Goal: Information Seeking & Learning: Learn about a topic

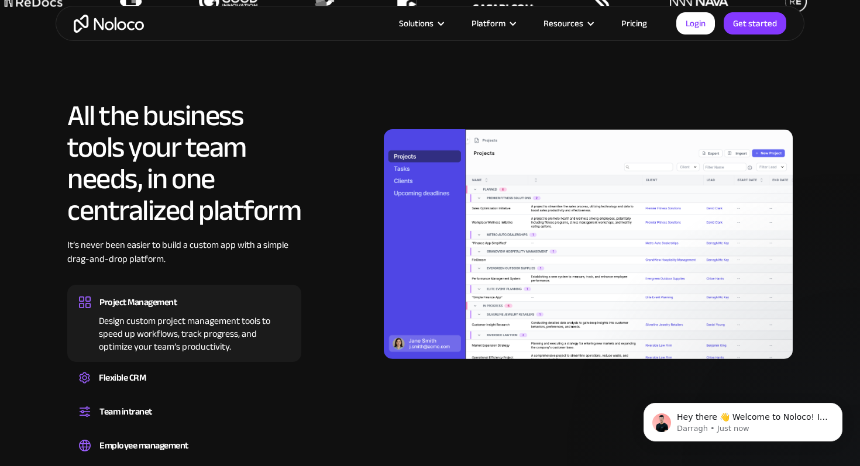
scroll to position [1041, 0]
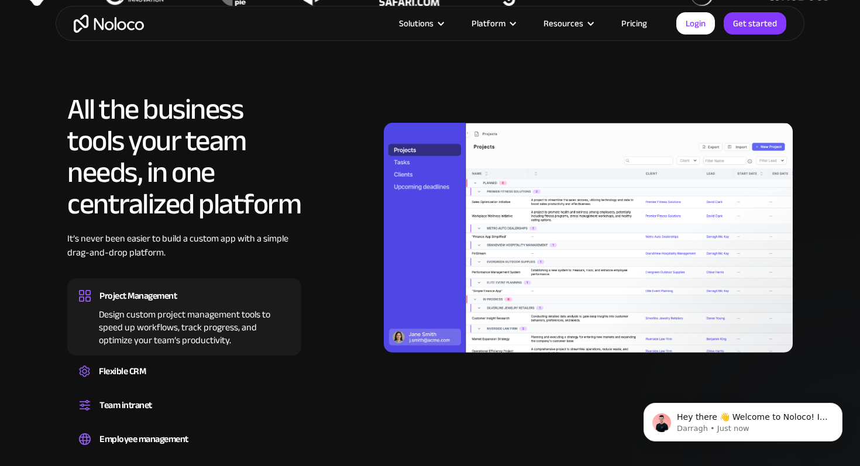
click at [206, 382] on div "Create a custom CRM that you can adapt to your business’s needs, centralize you…" at bounding box center [184, 382] width 211 height 4
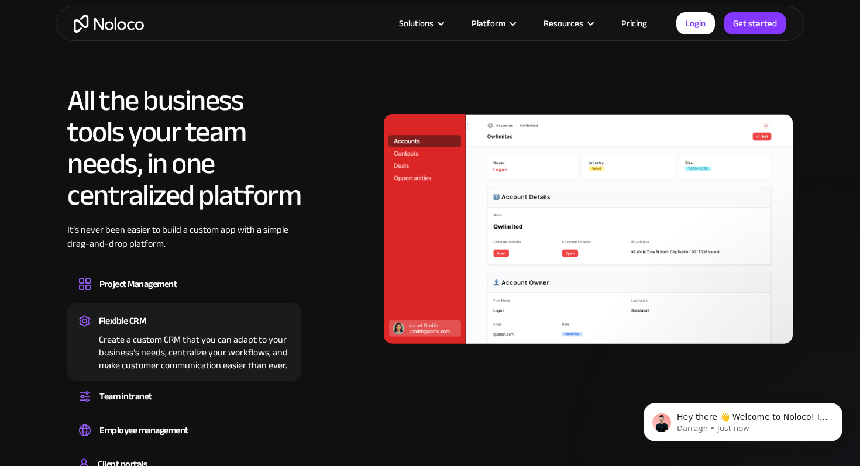
scroll to position [1058, 0]
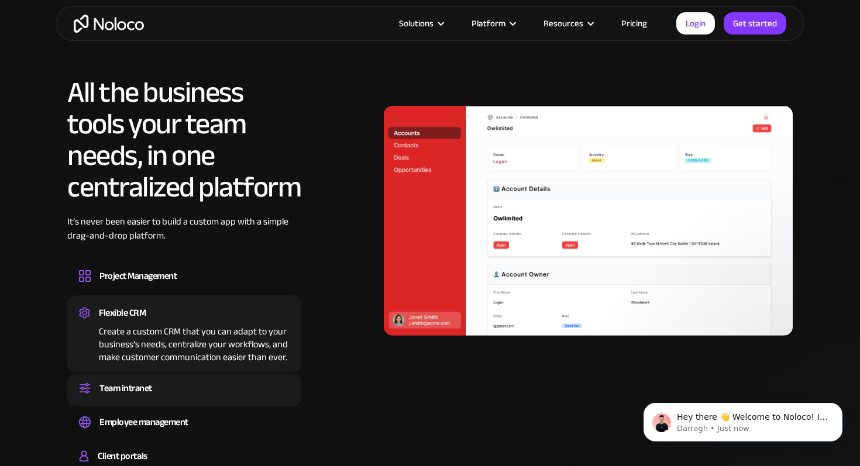
click at [203, 384] on div "Team intranet" at bounding box center [184, 389] width 211 height 18
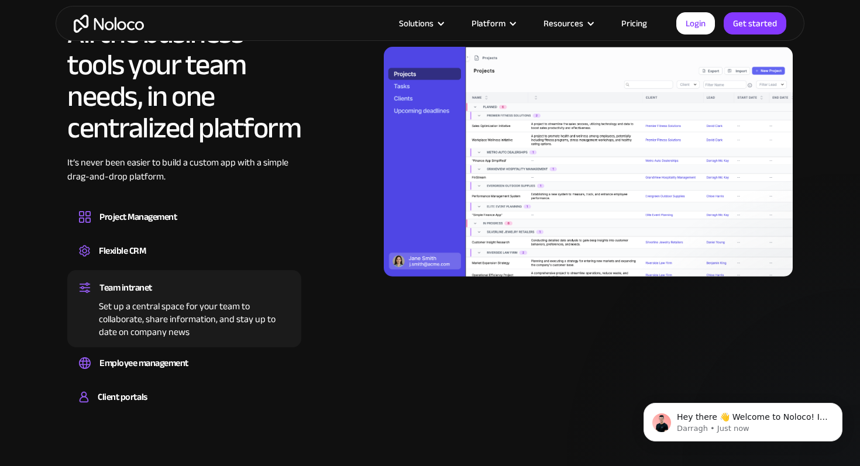
scroll to position [1119, 0]
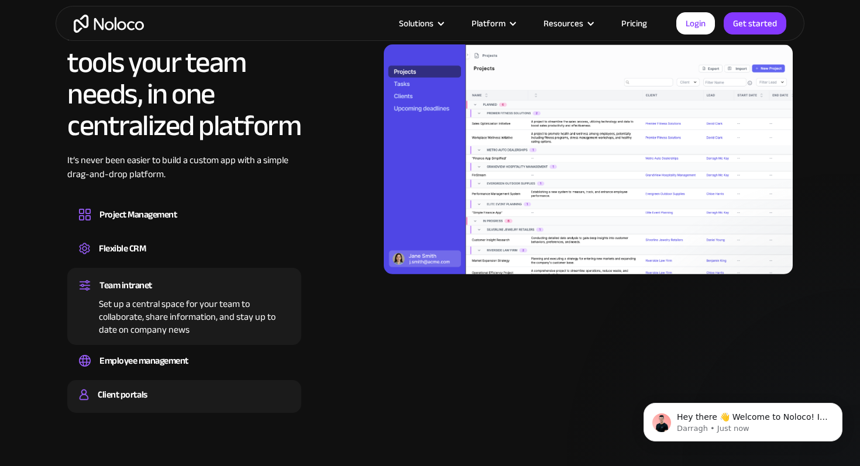
click at [187, 391] on div "Client portals" at bounding box center [184, 395] width 211 height 18
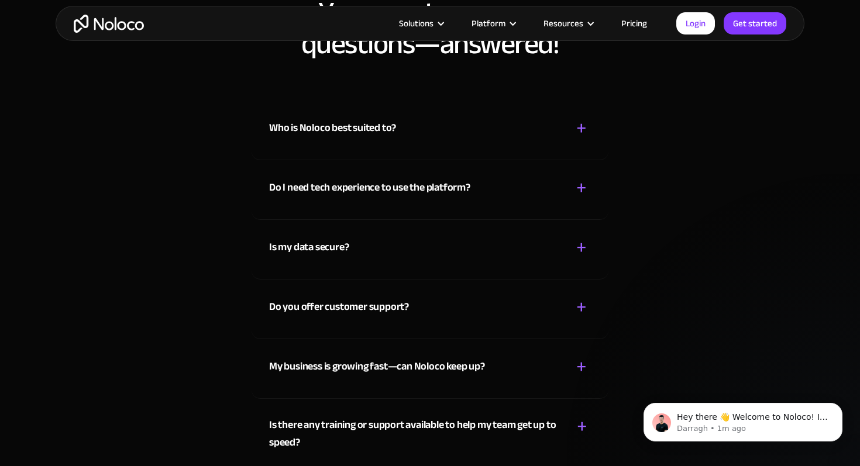
scroll to position [6075, 0]
click at [341, 128] on div "Who is Noloco best suited to?" at bounding box center [332, 128] width 127 height 18
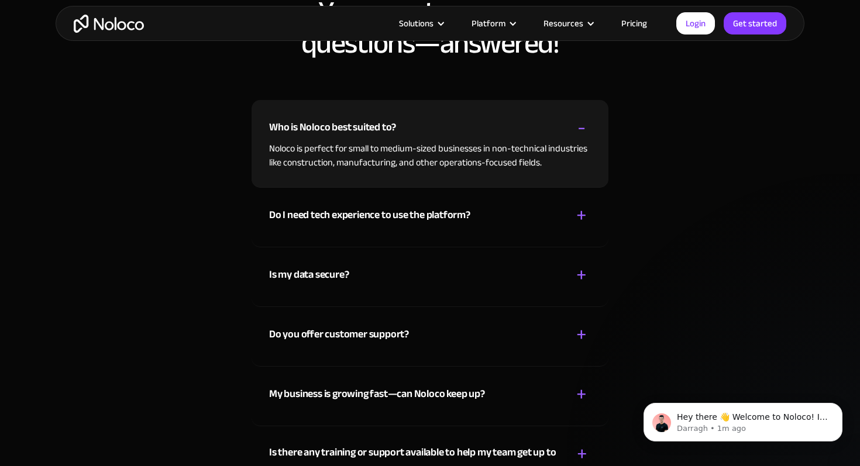
click at [341, 128] on div "Who is Noloco best suited to?" at bounding box center [332, 128] width 127 height 18
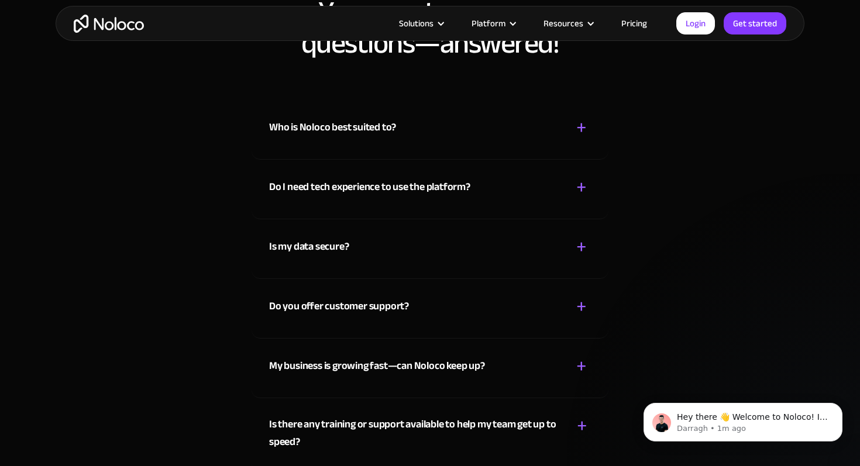
click at [343, 188] on div "Do I need tech experience to use the platform?" at bounding box center [369, 187] width 201 height 18
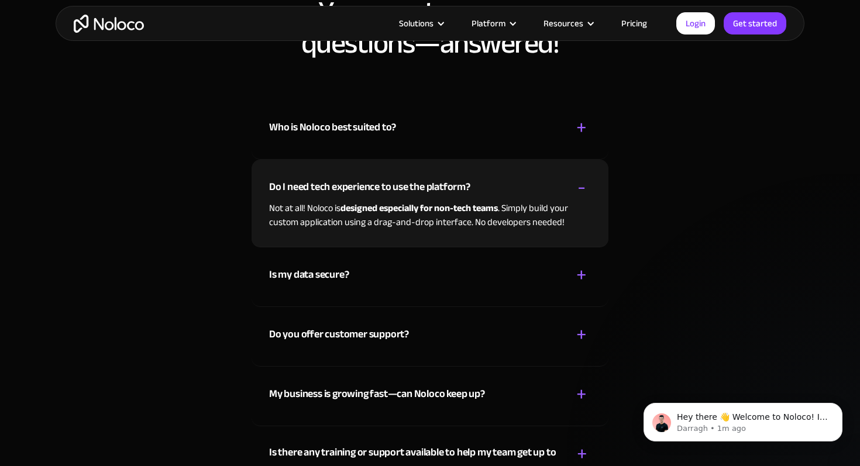
click at [343, 188] on div "Do I need tech experience to use the platform?" at bounding box center [369, 187] width 201 height 18
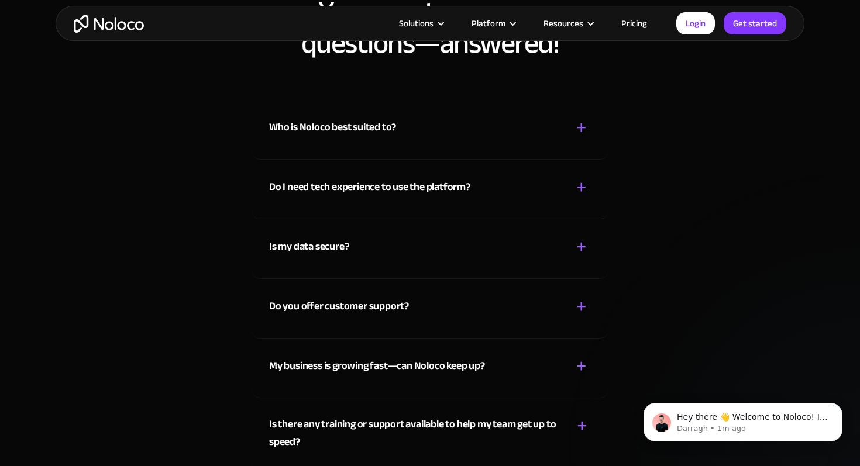
click at [363, 186] on div "Do I need tech experience to use the platform?" at bounding box center [369, 187] width 201 height 18
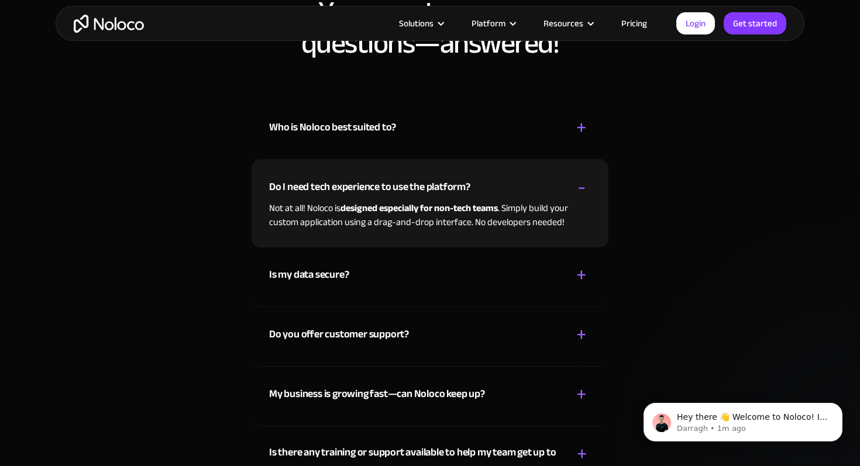
click at [363, 186] on div "Do I need tech experience to use the platform?" at bounding box center [369, 187] width 201 height 18
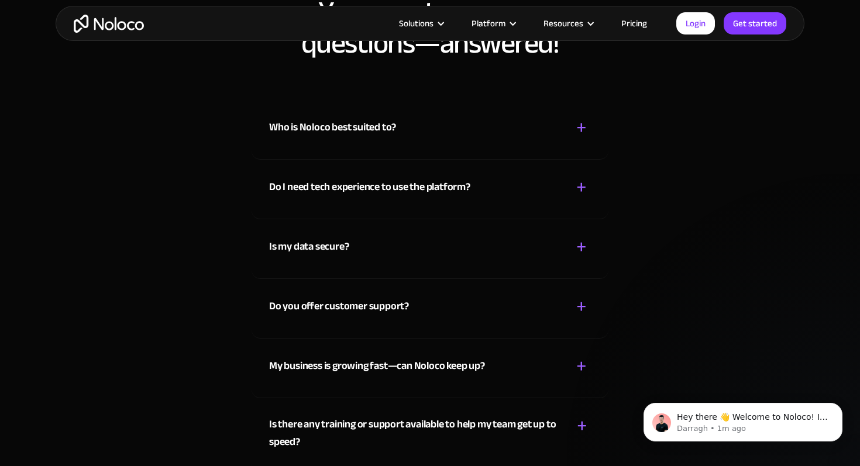
click at [349, 243] on div "Is my data secure?" at bounding box center [309, 247] width 80 height 18
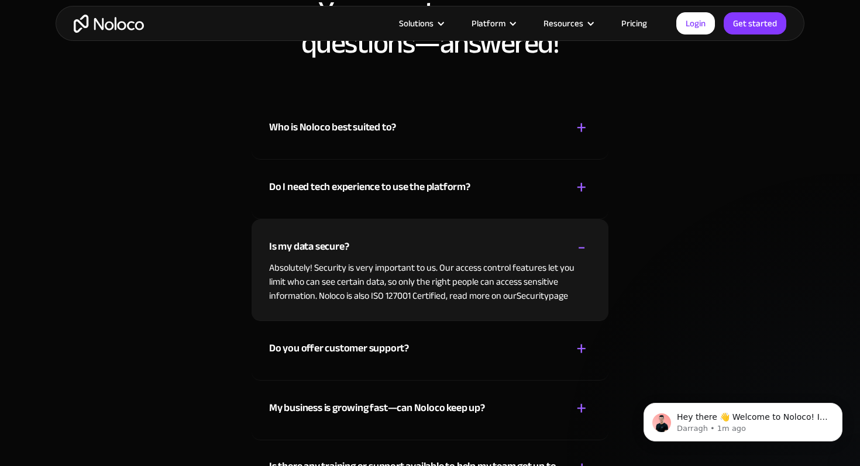
click at [349, 243] on div "Is my data secure?" at bounding box center [309, 247] width 80 height 18
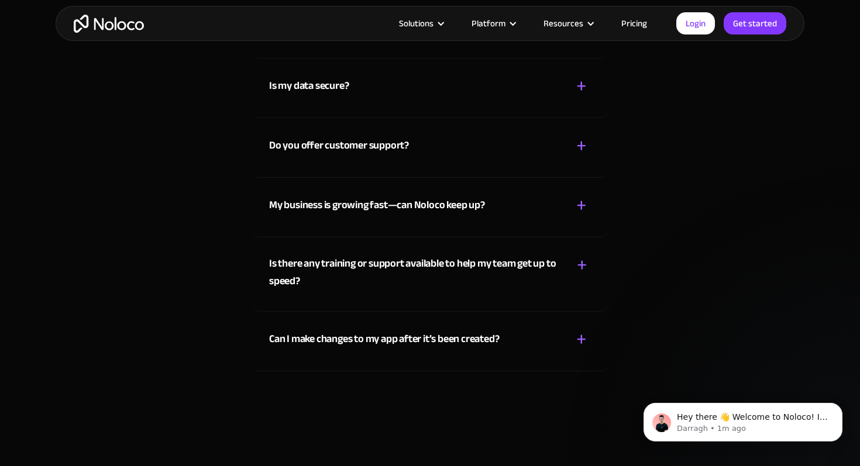
scroll to position [6239, 0]
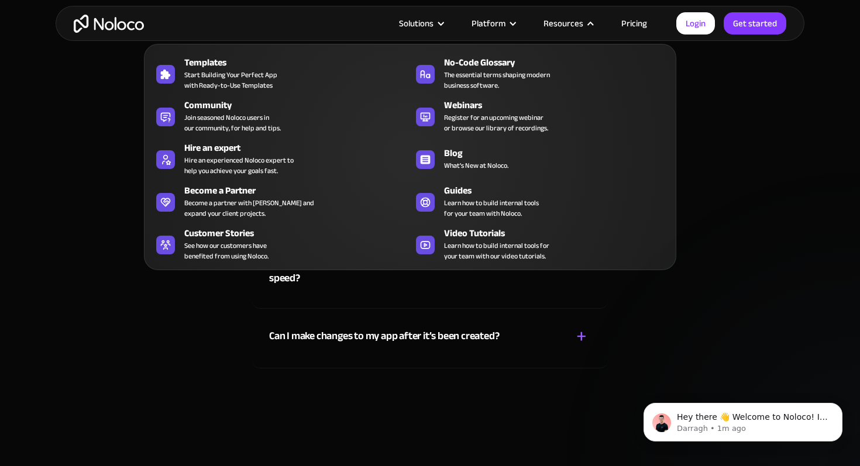
click at [642, 27] on nav "Templates Start Building Your Perfect App with Ready-to-Use Templates No-Code G…" at bounding box center [410, 148] width 532 height 243
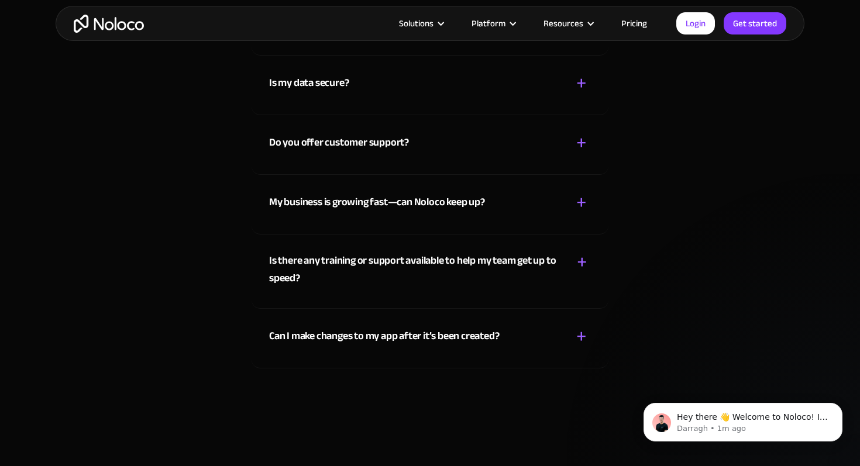
click at [632, 24] on link "Pricing" at bounding box center [634, 23] width 55 height 15
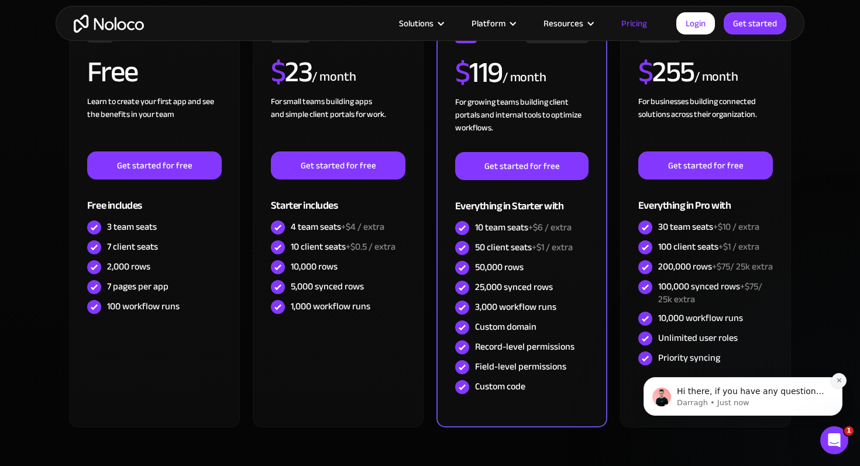
click at [839, 379] on icon "Dismiss notification" at bounding box center [839, 380] width 6 height 6
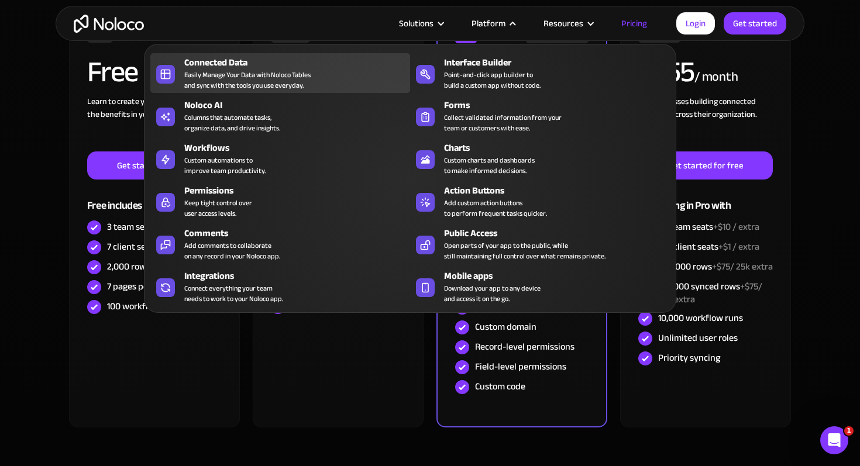
click at [247, 66] on div "Connected Data" at bounding box center [299, 63] width 231 height 14
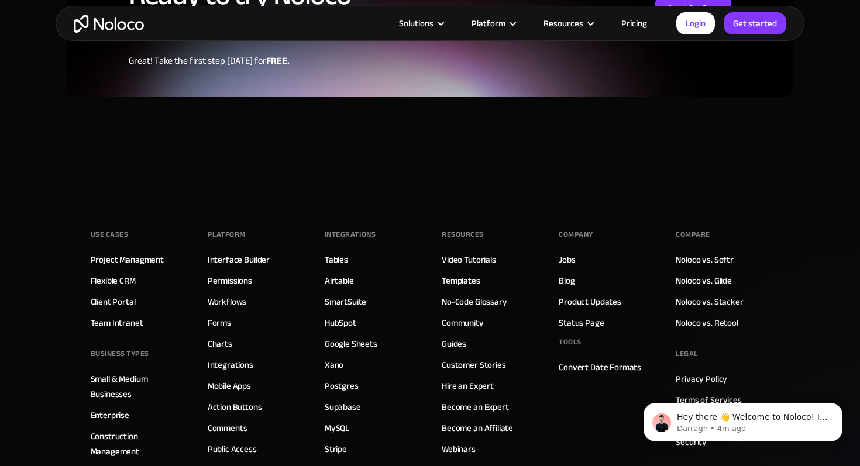
scroll to position [3123, 0]
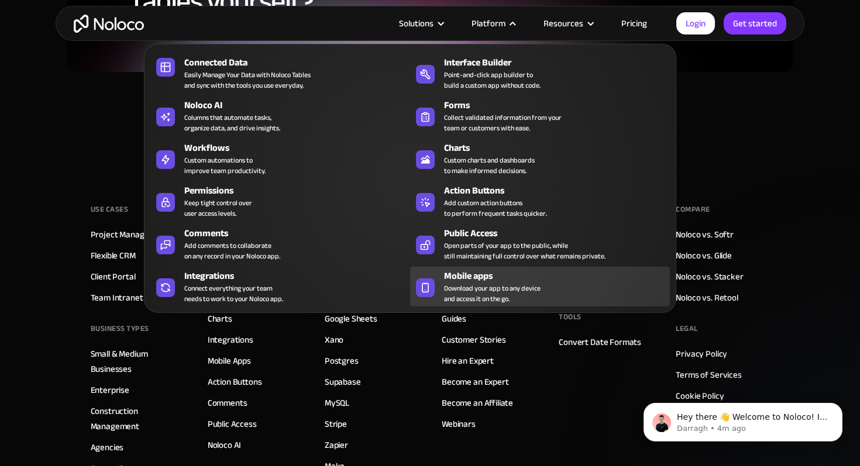
click at [476, 294] on span "Download your app to any device and access it on the go." at bounding box center [492, 293] width 97 height 21
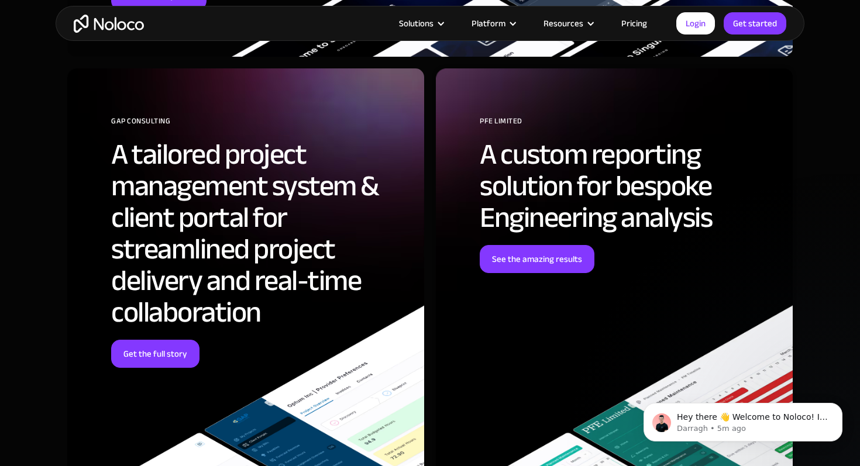
scroll to position [3215, 0]
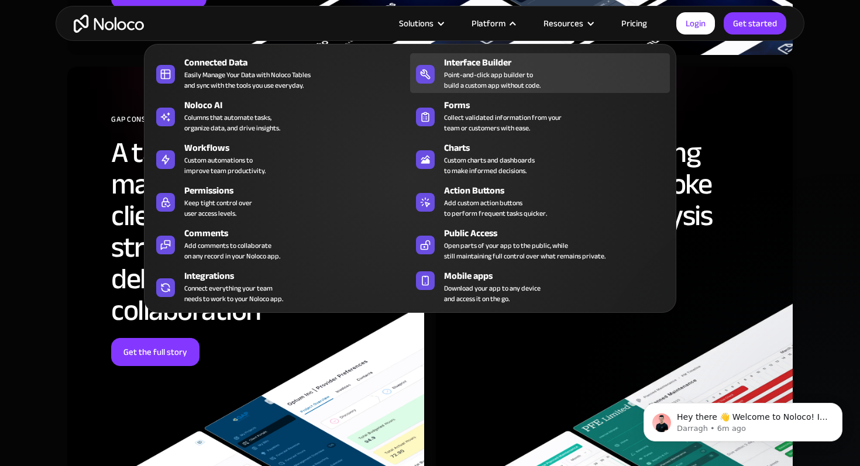
click at [493, 77] on div "Point-and-click app builder to build a custom app without code." at bounding box center [492, 80] width 97 height 21
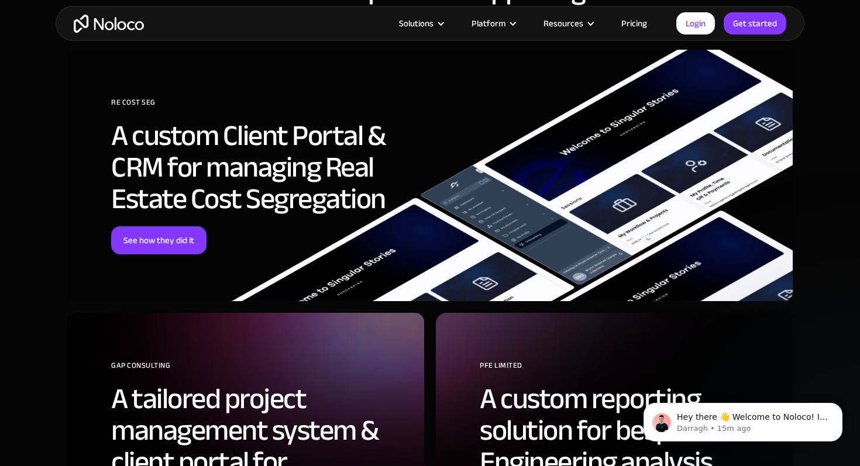
scroll to position [2933, 0]
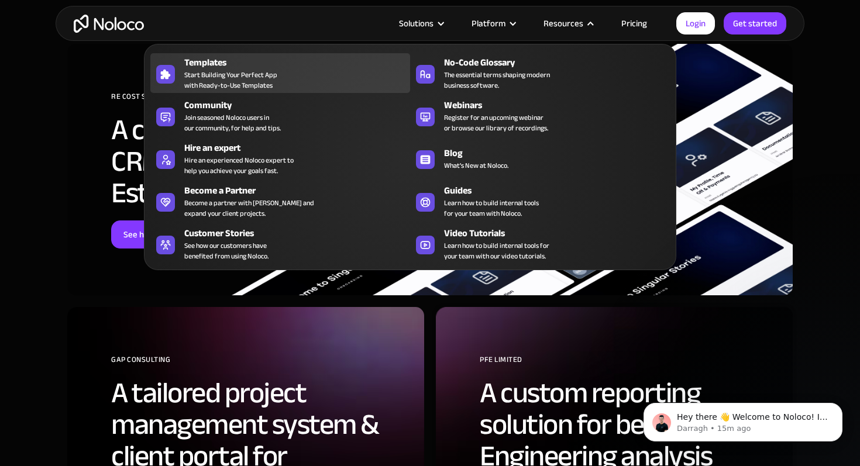
click at [216, 85] on span "Start Building Your Perfect App with Ready-to-Use Templates" at bounding box center [230, 80] width 93 height 21
